Goal: Use online tool/utility: Utilize a website feature to perform a specific function

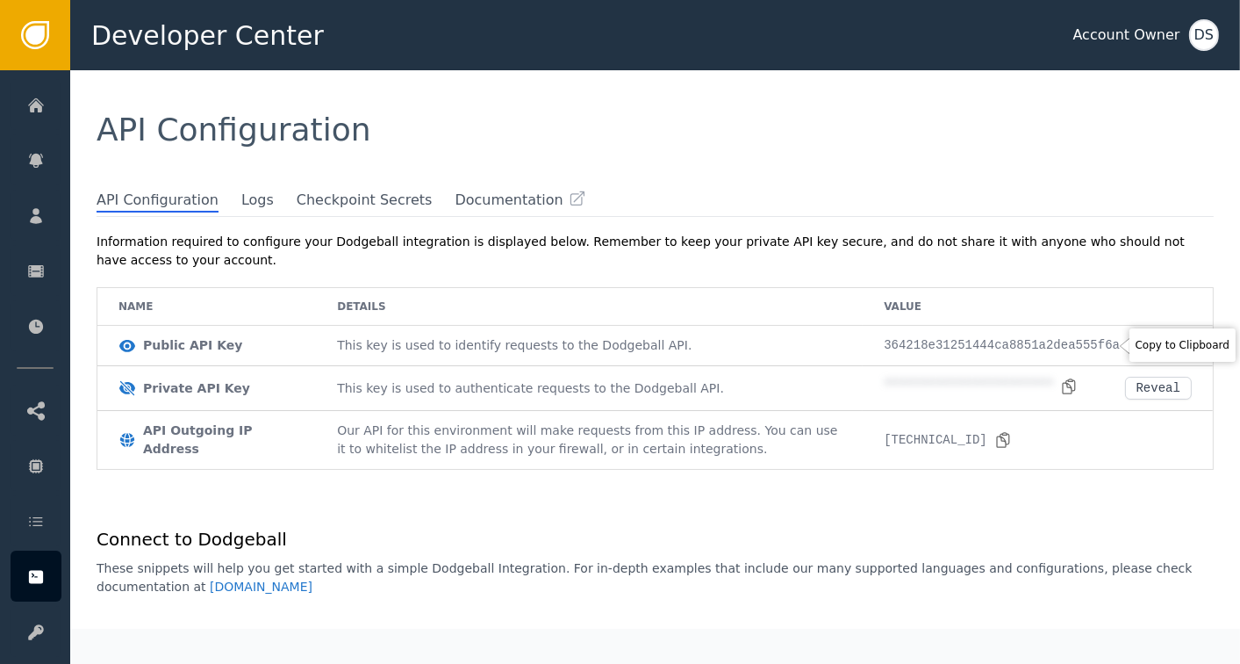
click at [1127, 347] on icon at bounding box center [1136, 346] width 18 height 18
click at [1064, 381] on icon at bounding box center [1070, 385] width 12 height 14
click at [1060, 383] on icon at bounding box center [1069, 386] width 18 height 18
click at [1155, 385] on div "Reveal" at bounding box center [1159, 388] width 44 height 14
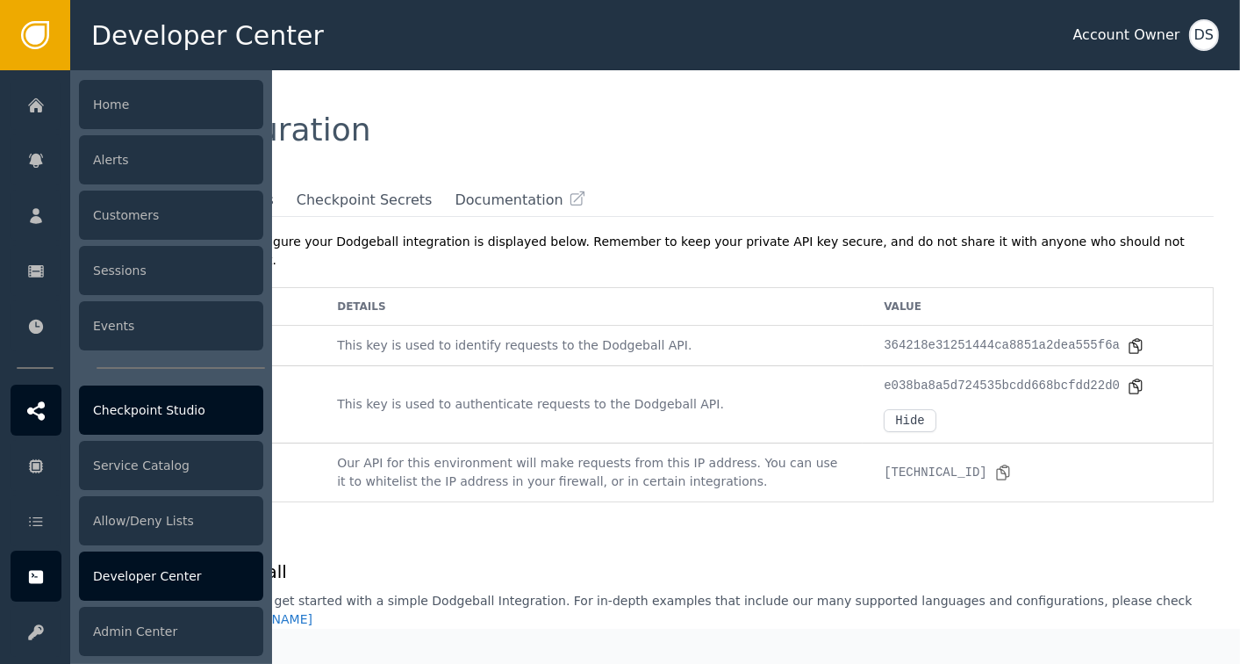
click at [130, 392] on div "Checkpoint Studio" at bounding box center [171, 409] width 184 height 49
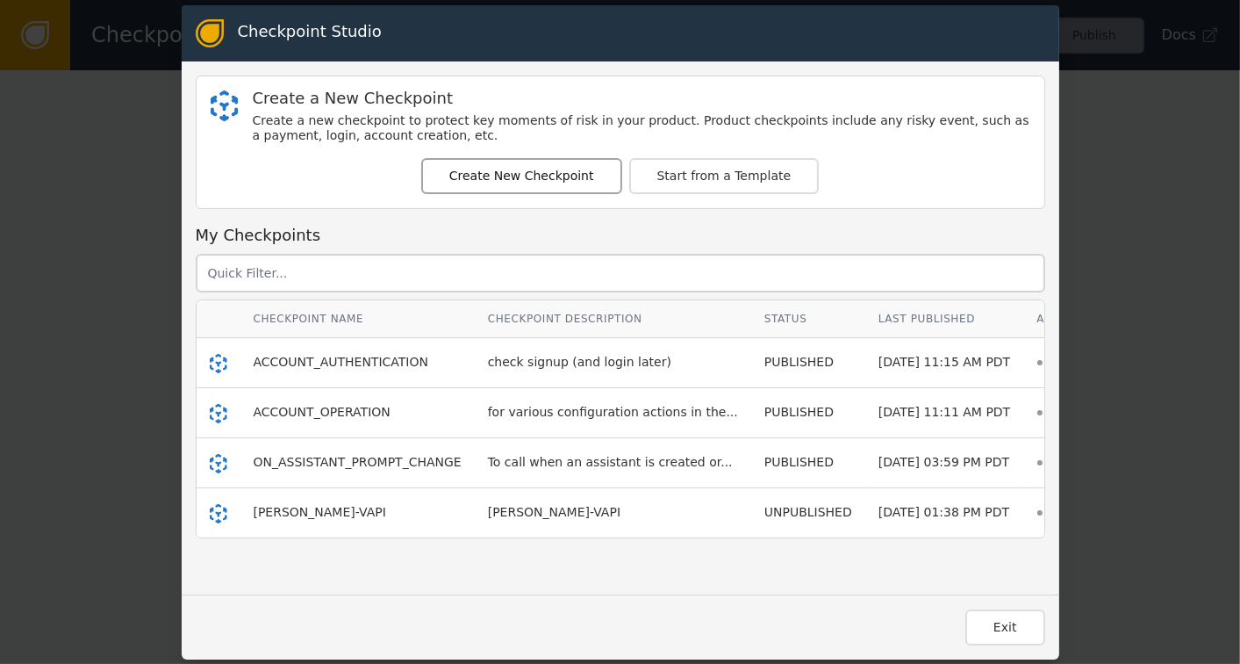
click at [501, 174] on button "Create New Checkpoint" at bounding box center [521, 176] width 201 height 36
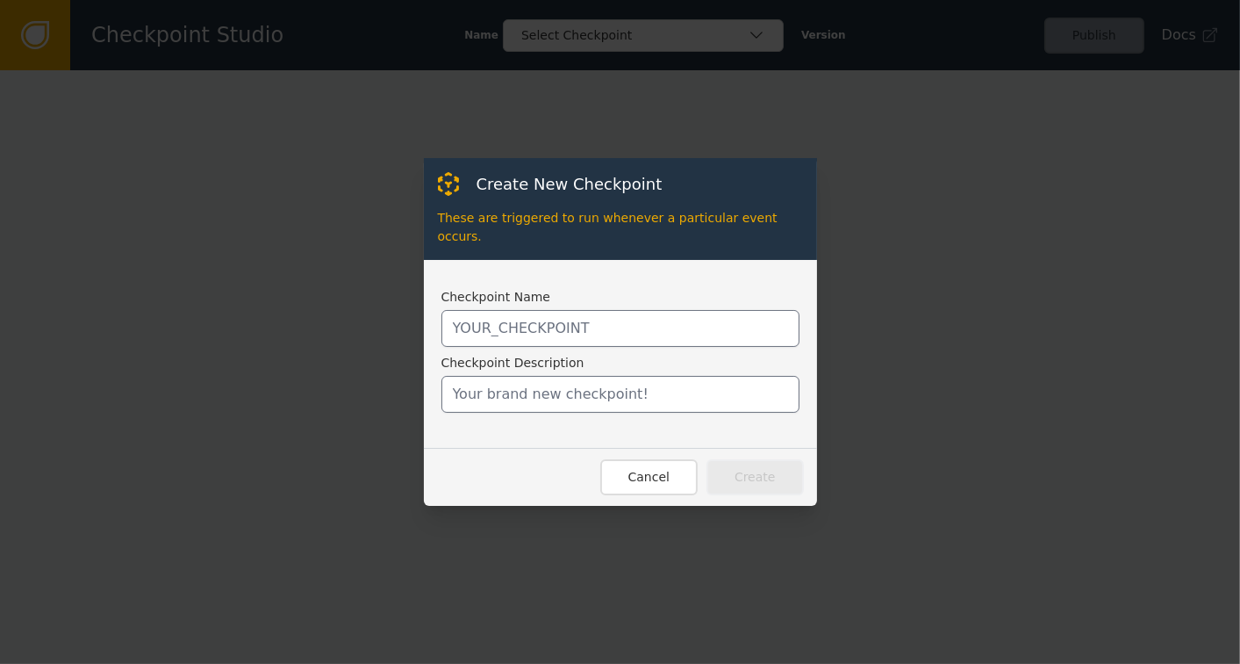
click at [508, 300] on div "Checkpoint Name Checkpoint Description" at bounding box center [621, 350] width 358 height 125
click at [500, 325] on input "text" at bounding box center [621, 328] width 358 height 37
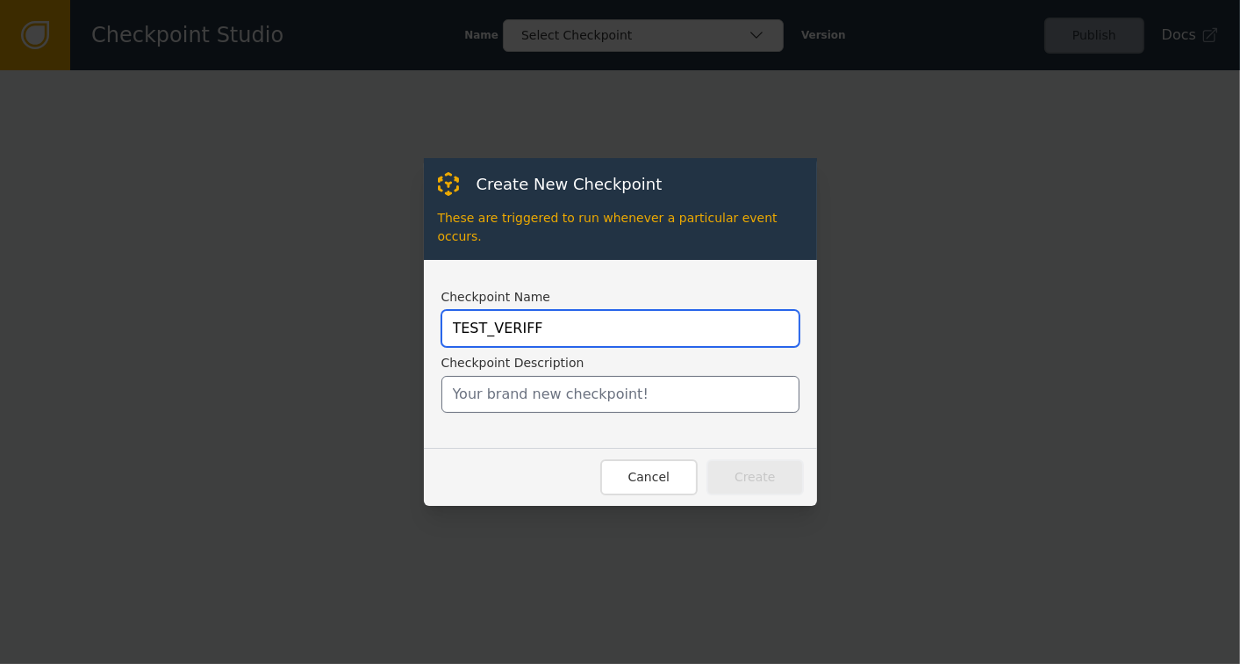
type input "TEST_VERIFF"
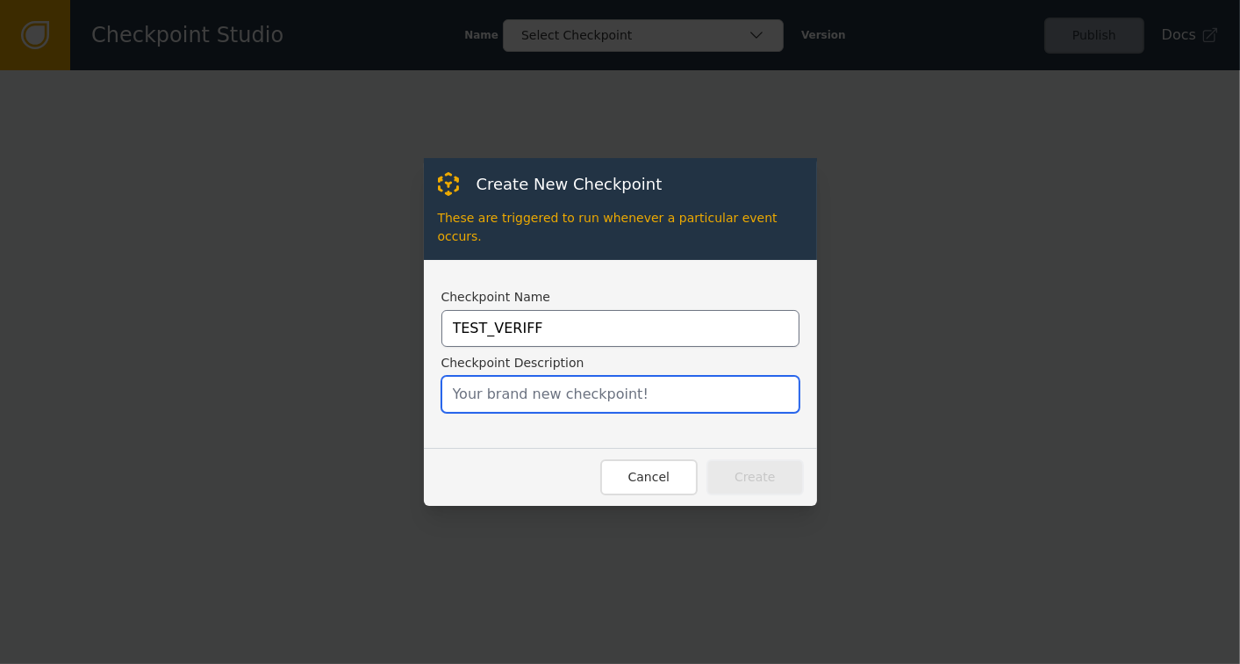
click at [534, 381] on input "text" at bounding box center [621, 394] width 358 height 37
type input "Checkpoint to test Veriff setup"
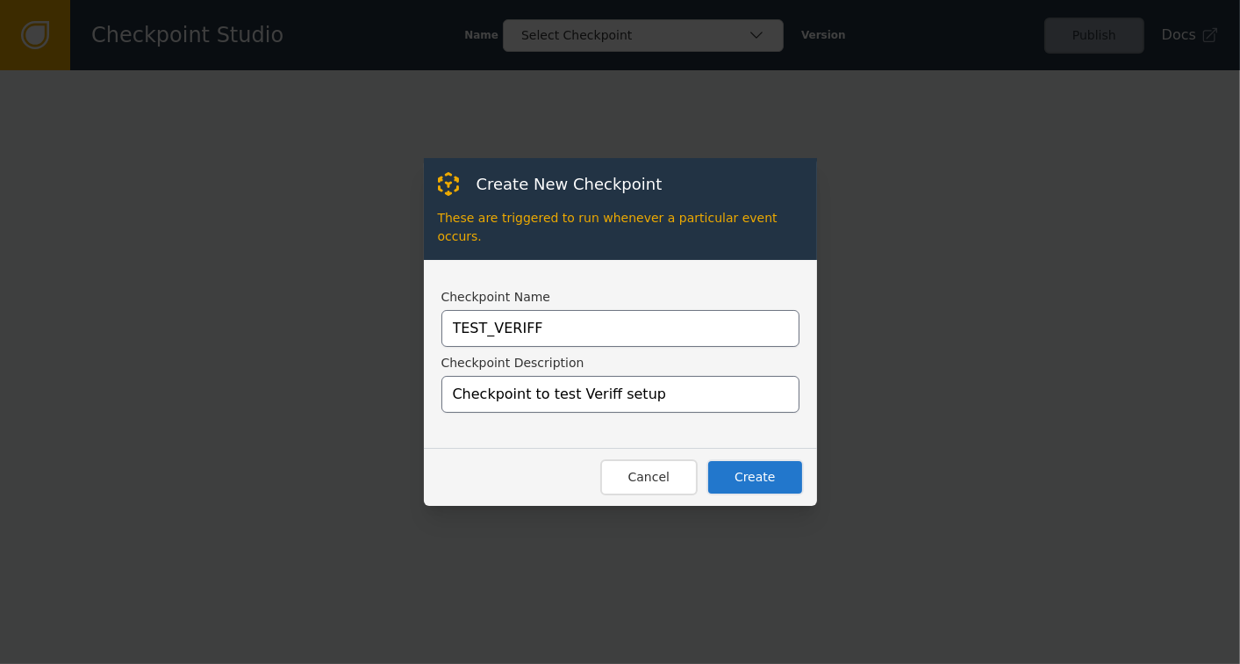
click at [769, 462] on button "Create" at bounding box center [755, 477] width 97 height 36
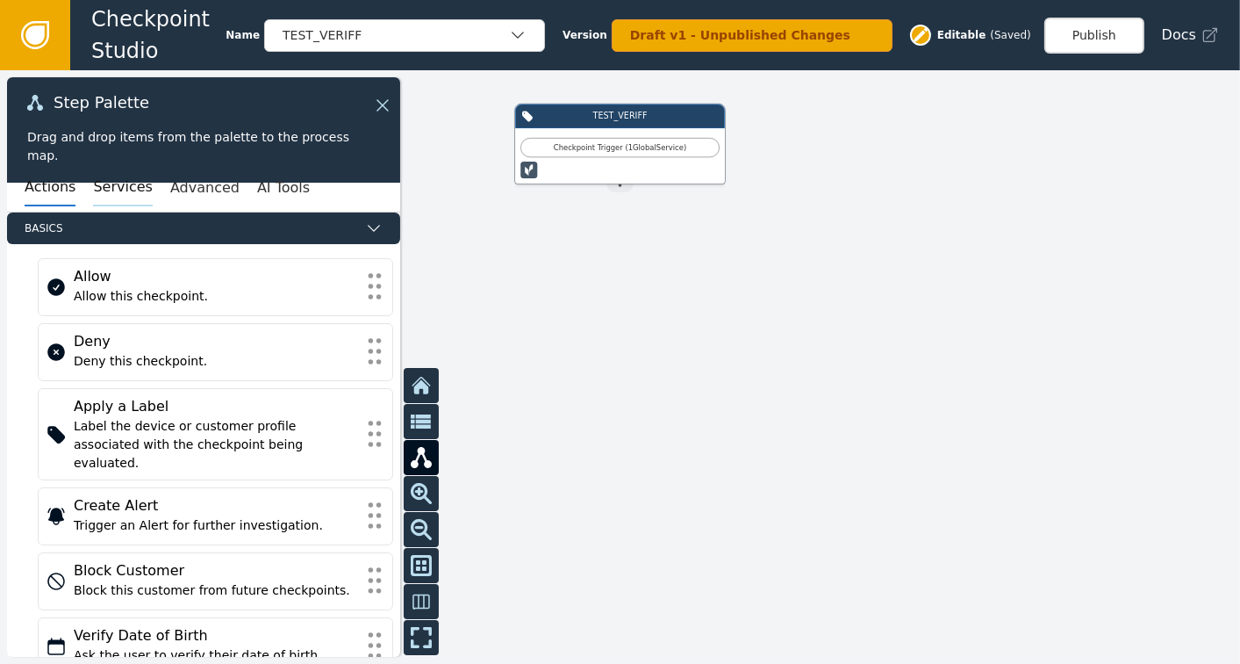
click at [116, 188] on button "Services" at bounding box center [122, 187] width 59 height 37
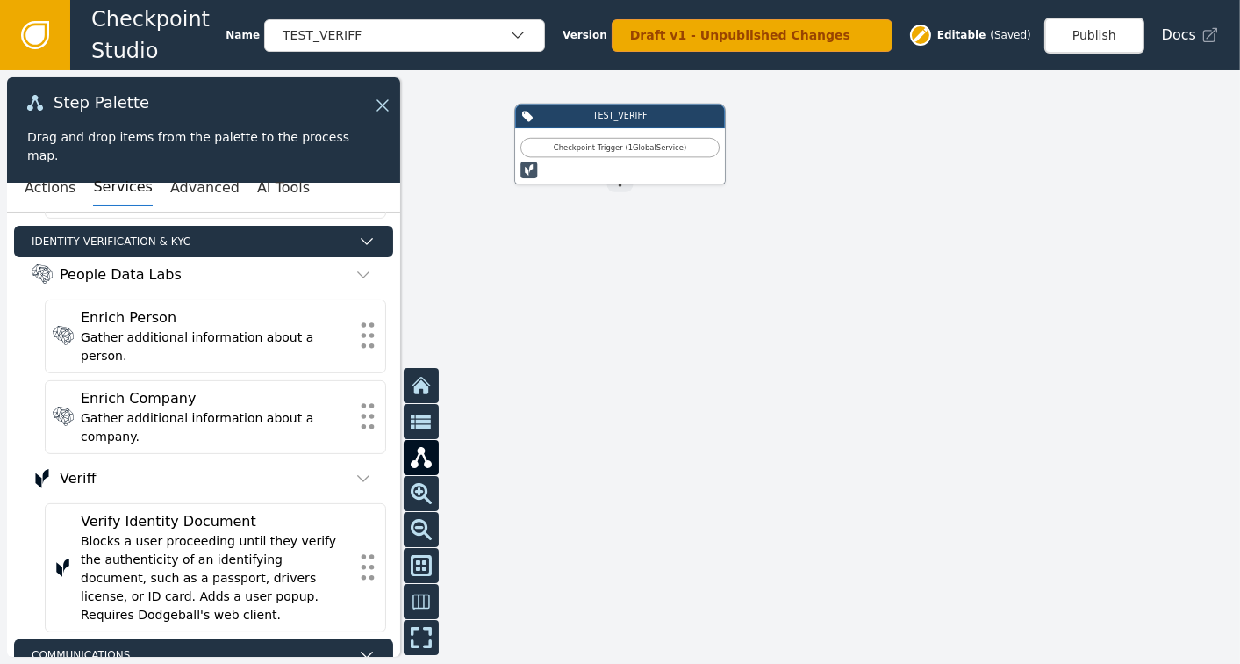
scroll to position [966, 0]
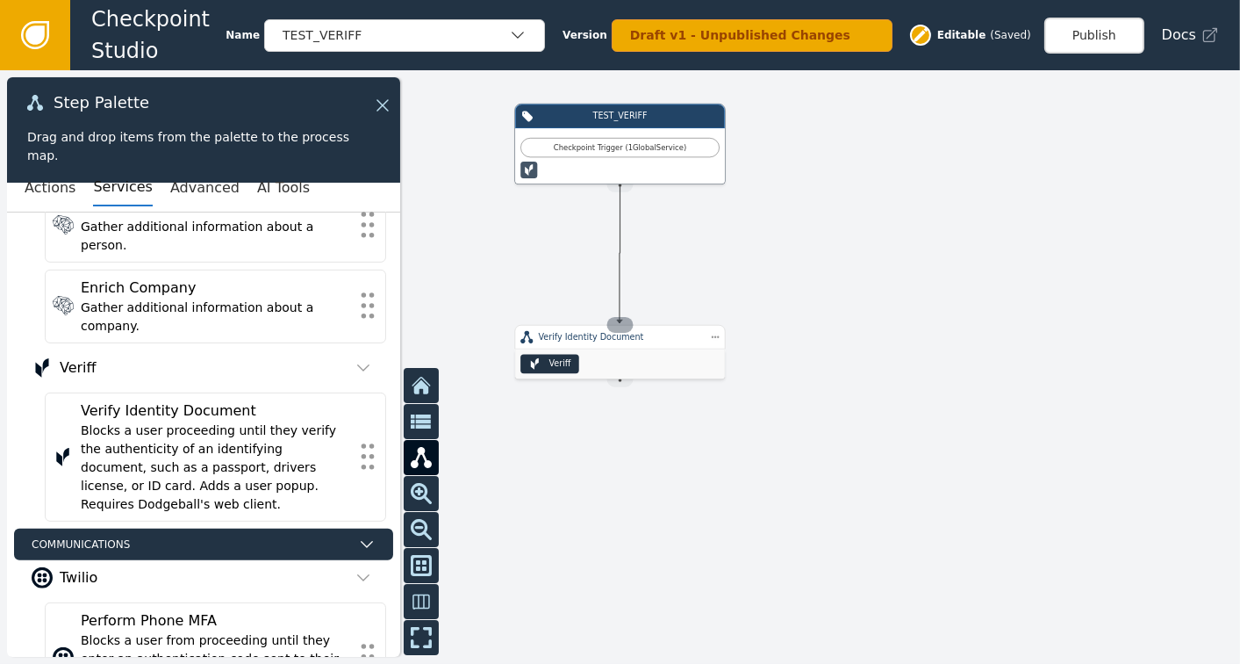
drag, startPoint x: 615, startPoint y: 188, endPoint x: 620, endPoint y: 323, distance: 135.3
click at [621, 323] on div "TEST_VERIFF Checkpoint Trigger ( 1 Global Service ) Source Handle for step TRIG…" at bounding box center [993, 282] width 744 height 356
click at [623, 251] on div "Veriff" at bounding box center [620, 249] width 210 height 30
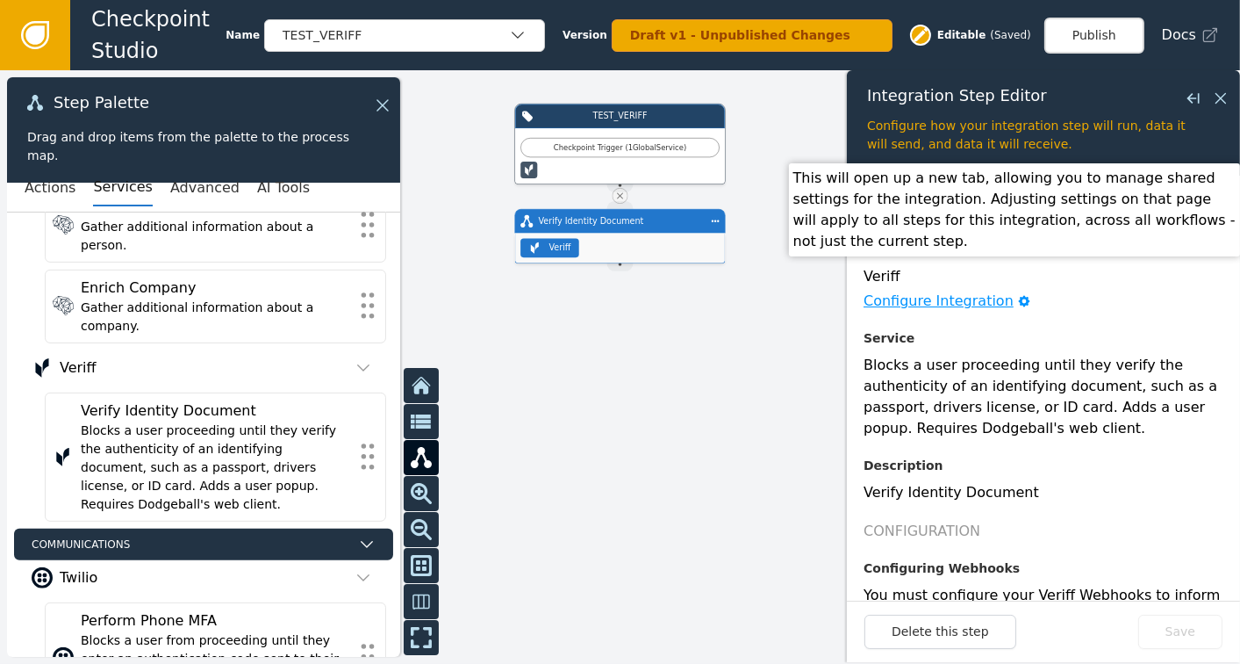
scroll to position [248, 0]
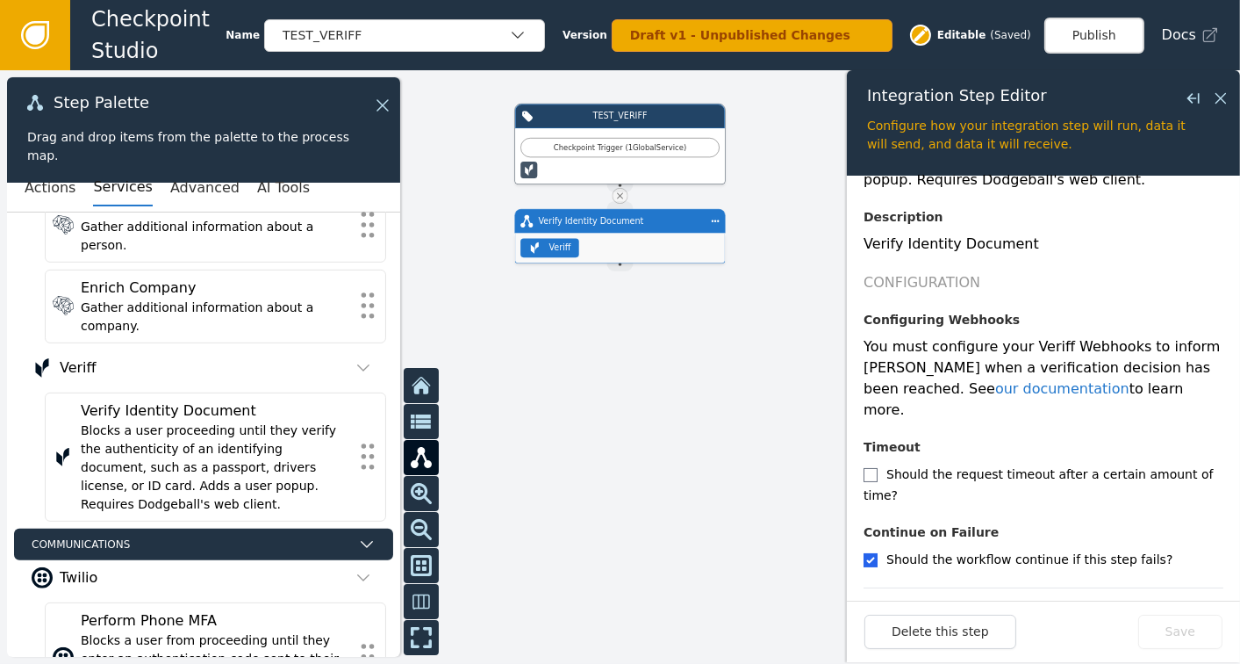
click at [1208, 601] on icon "button" at bounding box center [1214, 607] width 12 height 12
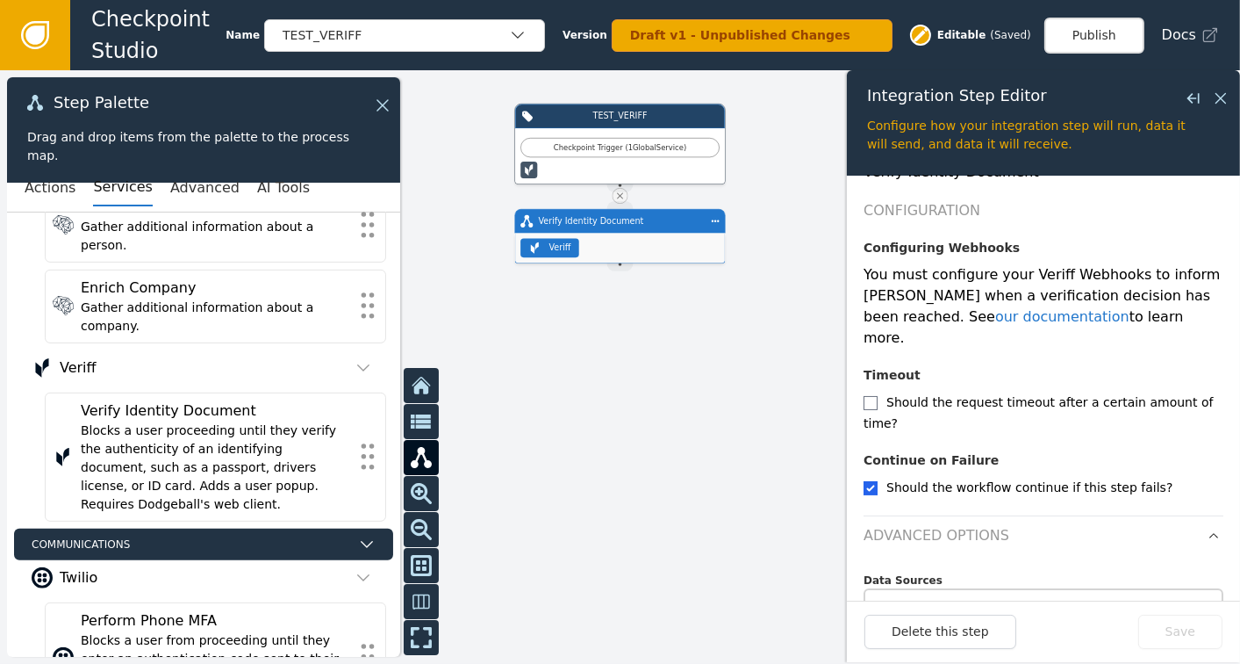
scroll to position [327, 0]
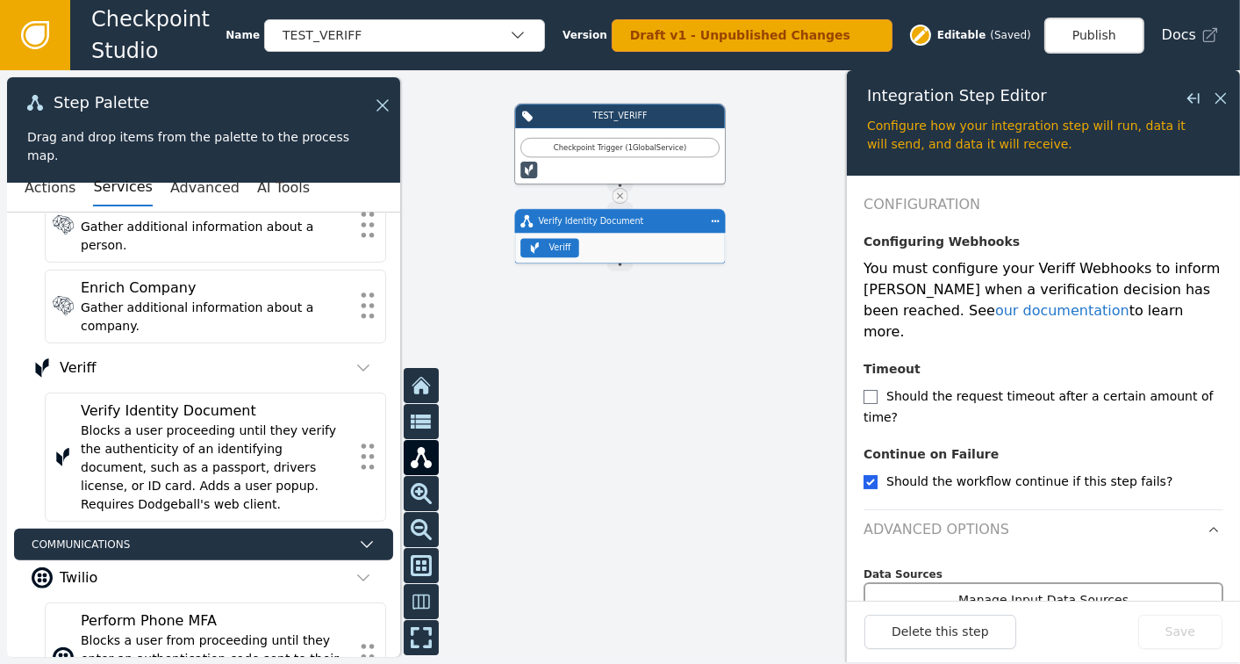
click at [992, 582] on button "Manage Input Data Sources" at bounding box center [1044, 600] width 360 height 36
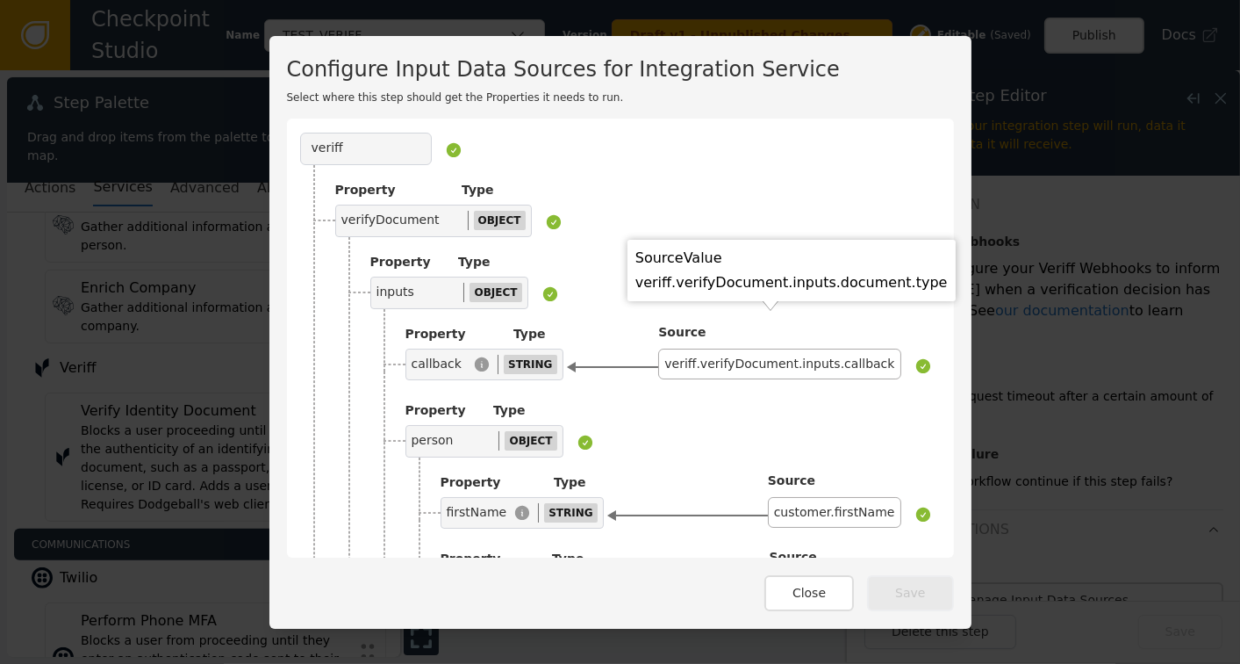
scroll to position [0, 0]
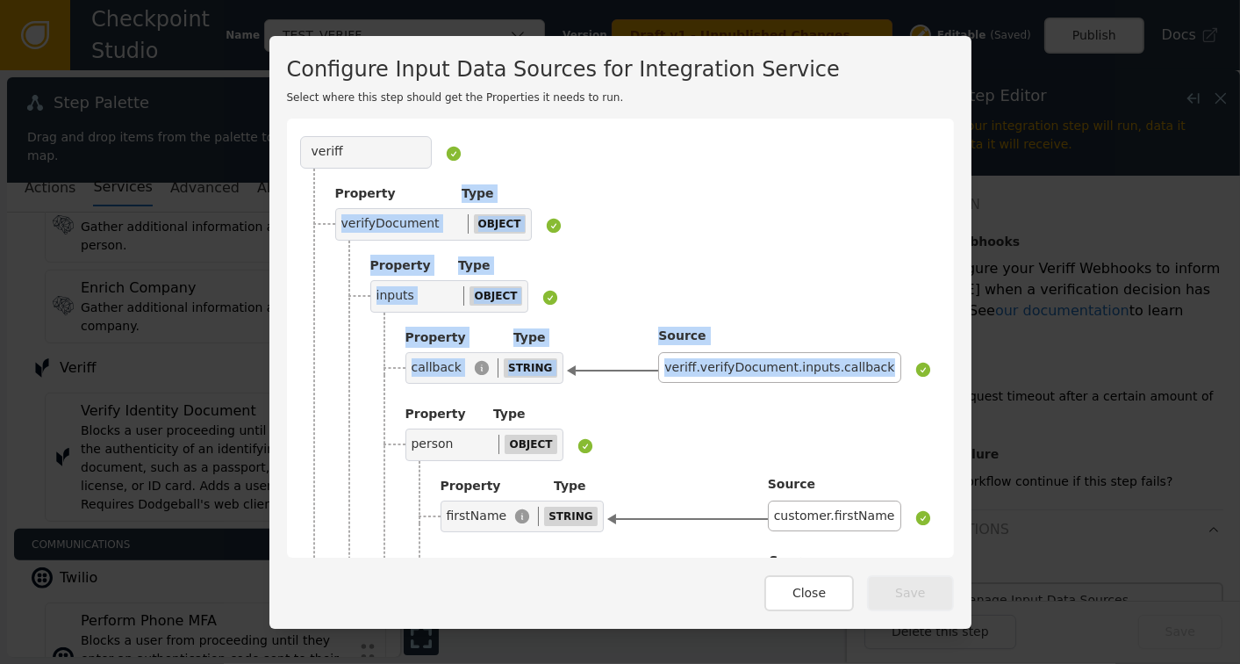
drag, startPoint x: 946, startPoint y: 173, endPoint x: 925, endPoint y: 332, distance: 160.3
click at [925, 332] on div "veriff Property Type verifyDocument OBJECT Property Type inputs OBJECT Property…" at bounding box center [620, 338] width 667 height 439
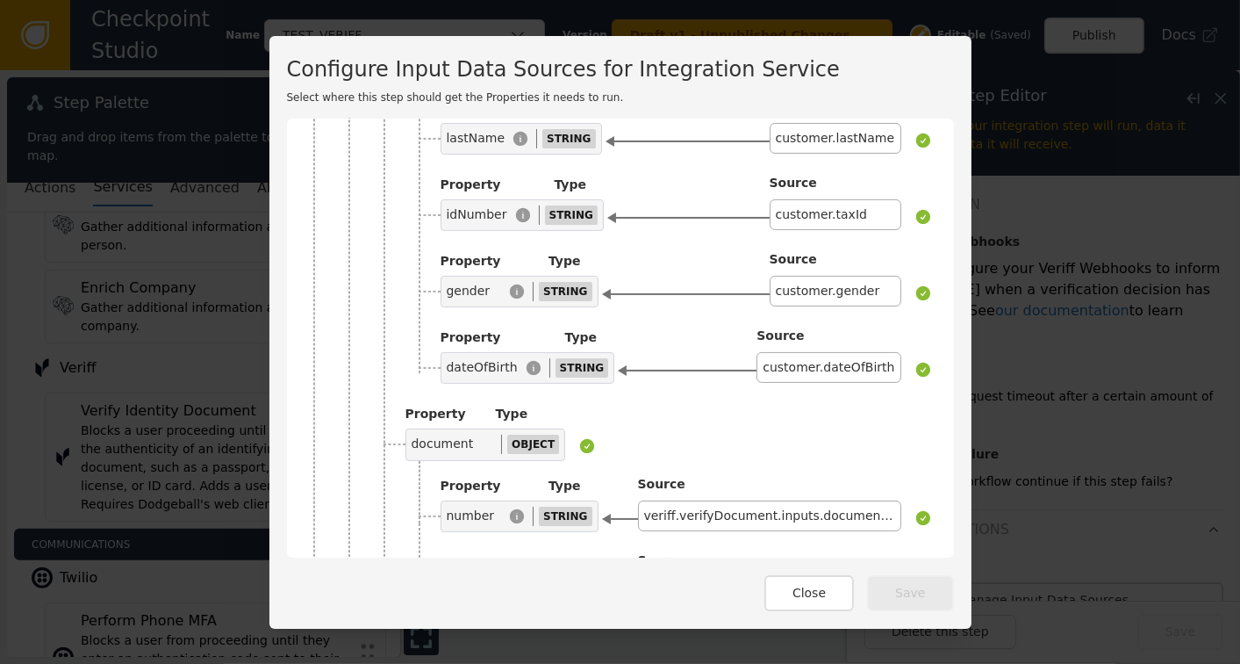
scroll to position [734, 0]
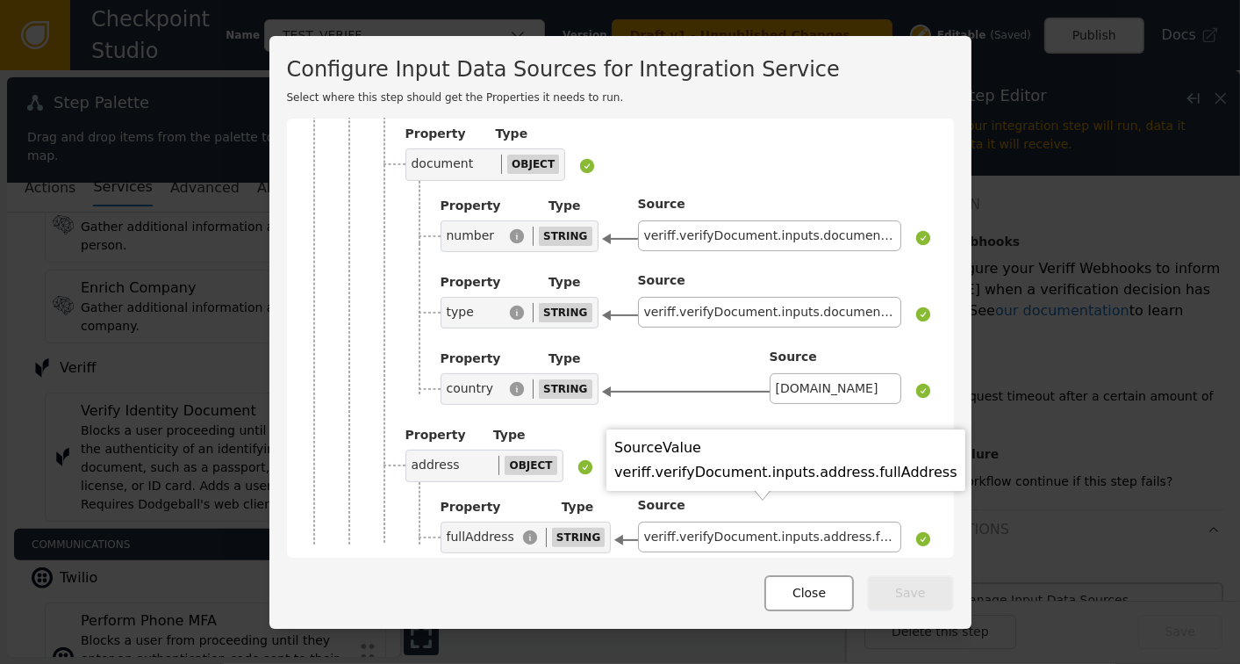
click at [805, 601] on button "Close" at bounding box center [810, 593] width 90 height 36
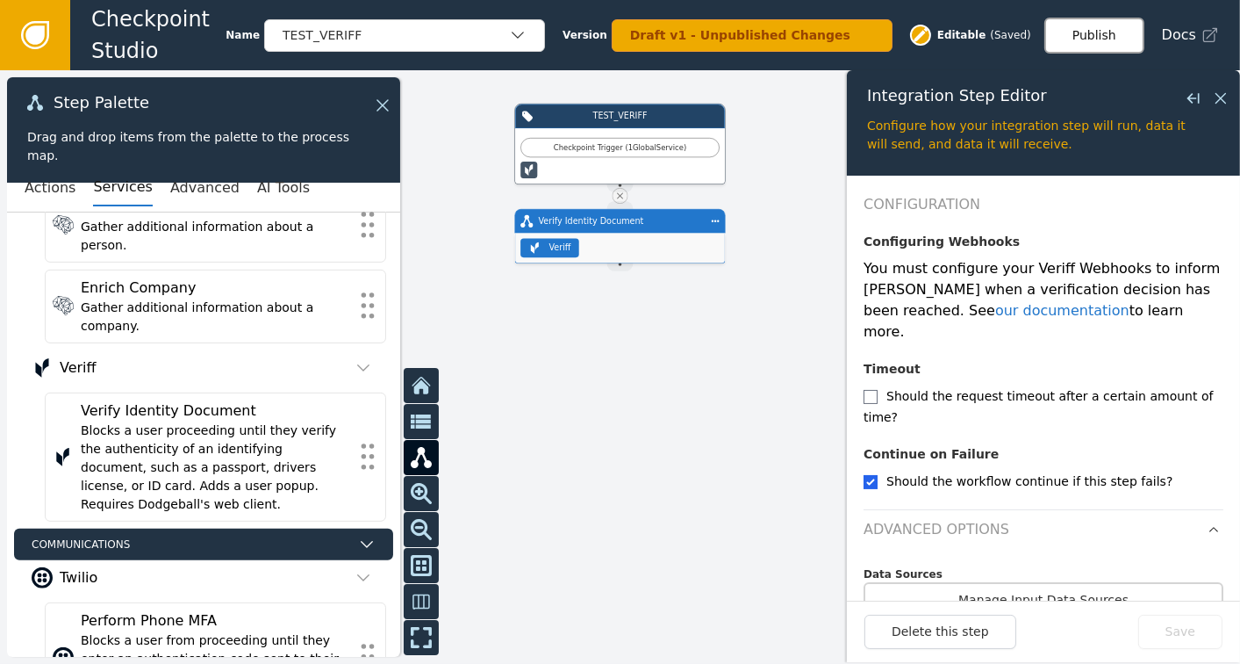
click at [1107, 30] on button "Publish" at bounding box center [1095, 36] width 100 height 36
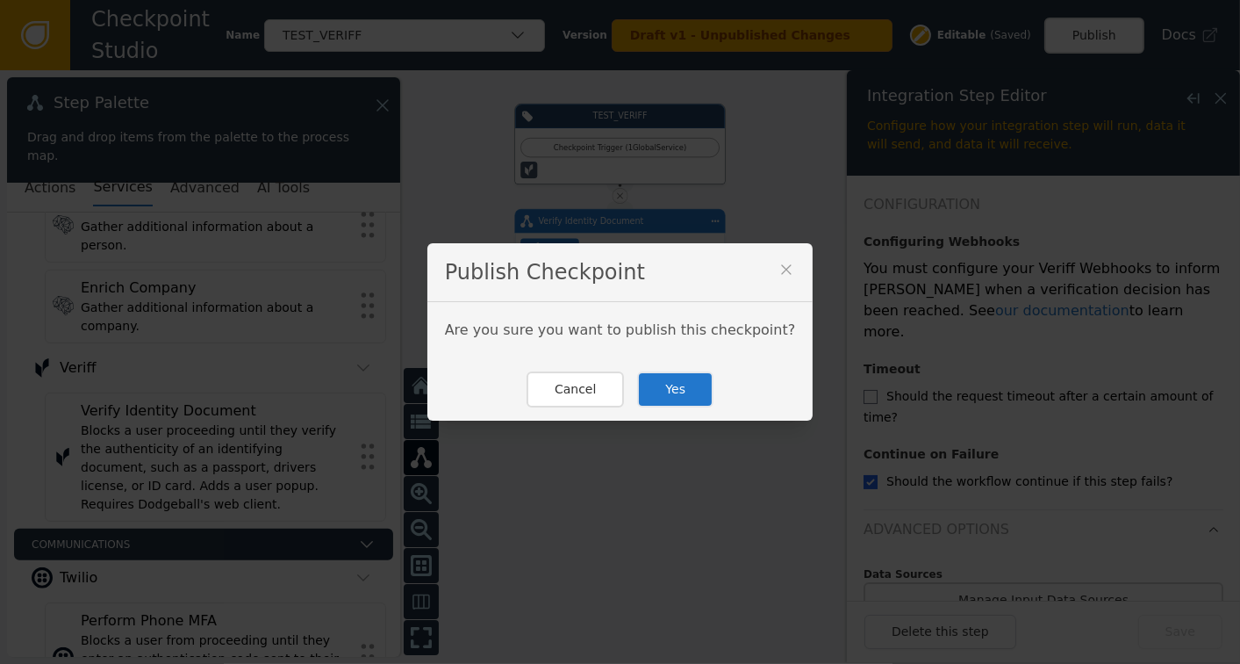
click at [682, 392] on button "Yes" at bounding box center [675, 389] width 76 height 36
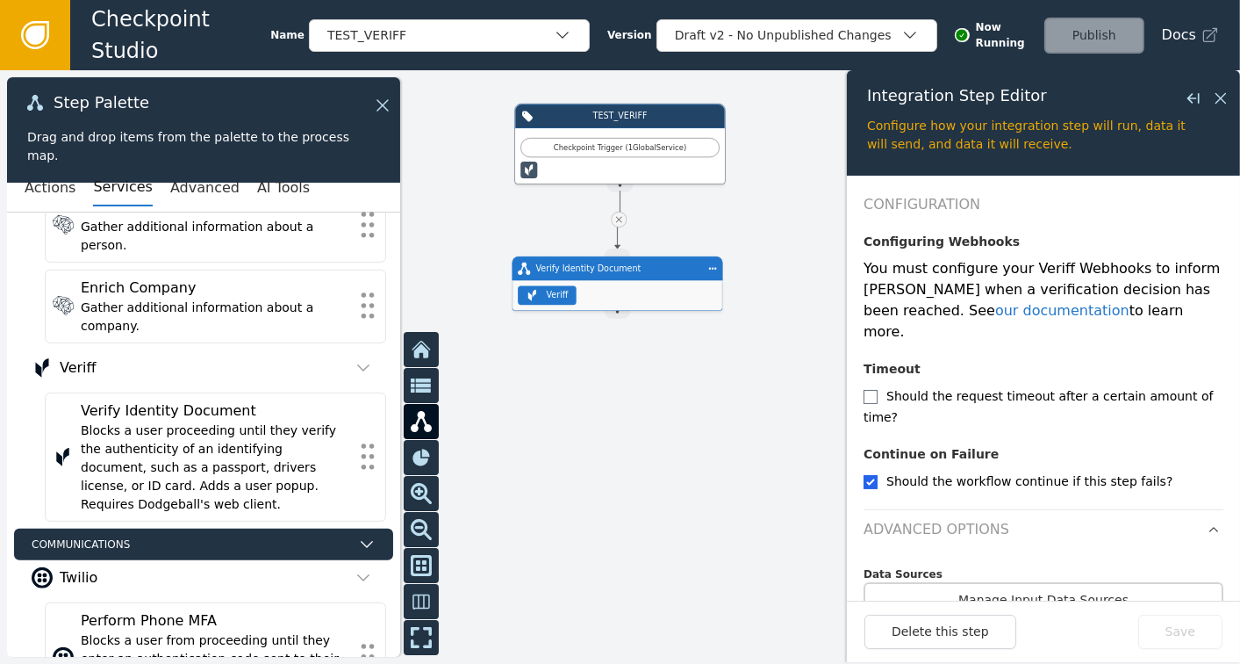
drag, startPoint x: 621, startPoint y: 237, endPoint x: 616, endPoint y: 293, distance: 56.4
click at [616, 293] on div "Veriff" at bounding box center [618, 296] width 210 height 30
